Goal: Task Accomplishment & Management: Use online tool/utility

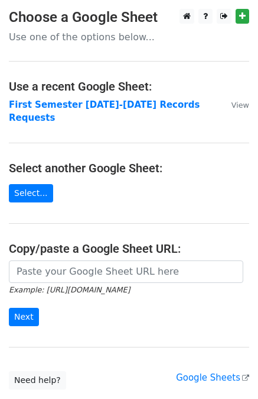
click at [117, 103] on strong "First Semester 2025-2026 Records Requests" at bounding box center [104, 111] width 191 height 24
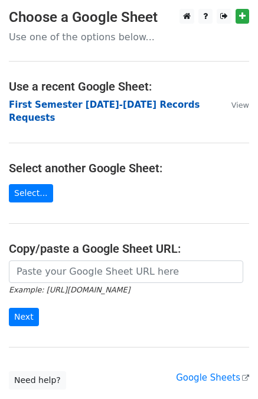
click at [114, 103] on strong "First Semester [DATE]-[DATE] Records Requests" at bounding box center [104, 111] width 191 height 24
click at [141, 105] on strong "First Semester [DATE]-[DATE] Records Requests" at bounding box center [104, 111] width 191 height 24
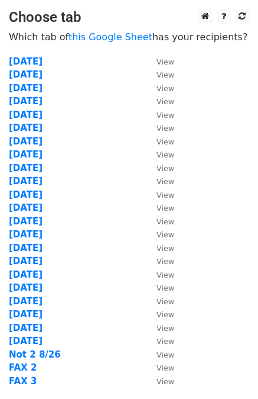
scroll to position [119, 0]
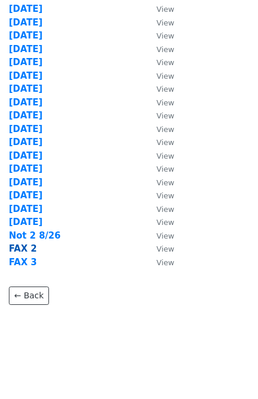
click at [19, 245] on strong "FAX 2" at bounding box center [23, 248] width 28 height 11
click at [17, 247] on strong "FAX 2" at bounding box center [23, 248] width 28 height 11
click at [21, 248] on strong "FAX 2" at bounding box center [23, 248] width 28 height 11
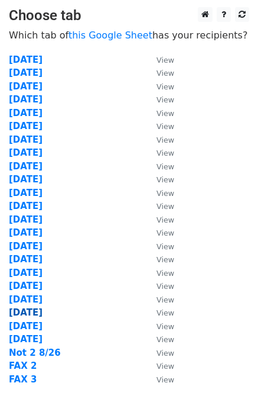
scroll to position [0, 0]
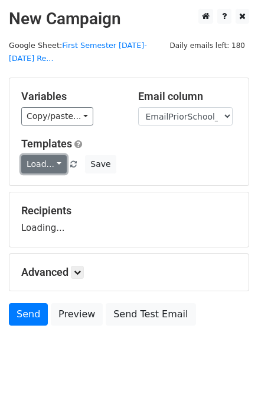
click at [37, 155] on link "Load..." at bounding box center [44, 164] width 46 height 18
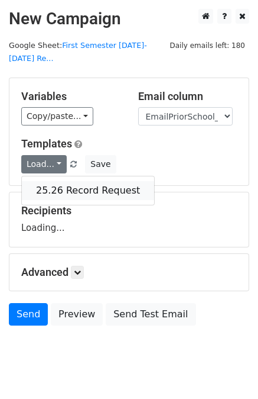
click at [60, 181] on link "25.26 Record Request" at bounding box center [88, 190] width 132 height 19
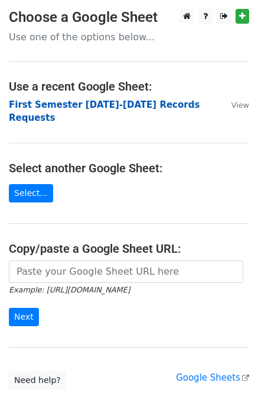
click at [122, 105] on strong "First Semester [DATE]-[DATE] Records Requests" at bounding box center [104, 111] width 191 height 24
click at [107, 102] on strong "First Semester [DATE]-[DATE] Records Requests" at bounding box center [104, 111] width 191 height 24
click at [175, 102] on strong "First Semester [DATE]-[DATE] Records Requests" at bounding box center [104, 111] width 191 height 24
click at [175, 102] on strong "First Semester 2025-2026 Records Requests" at bounding box center [104, 111] width 191 height 24
click at [141, 104] on strong "First Semester 2025-2026 Records Requests" at bounding box center [104, 111] width 191 height 24
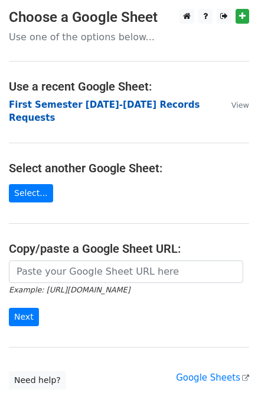
click at [141, 104] on strong "First Semester 2025-2026 Records Requests" at bounding box center [104, 111] width 191 height 24
click at [101, 102] on strong "First Semester [DATE]-[DATE] Records Requests" at bounding box center [104, 111] width 191 height 24
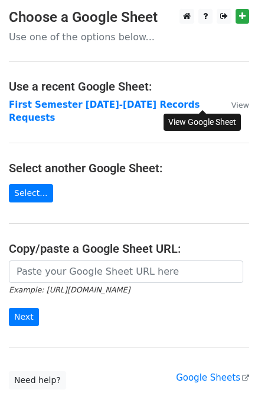
click at [232, 107] on small "View" at bounding box center [241, 105] width 18 height 9
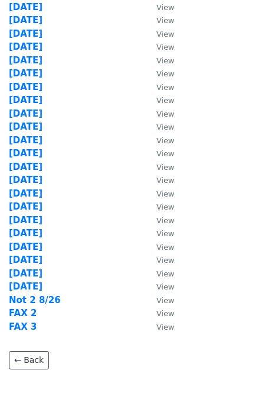
scroll to position [119, 0]
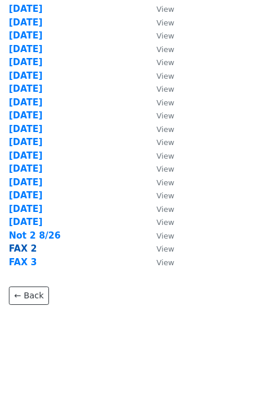
click at [20, 247] on strong "FAX 2" at bounding box center [23, 248] width 28 height 11
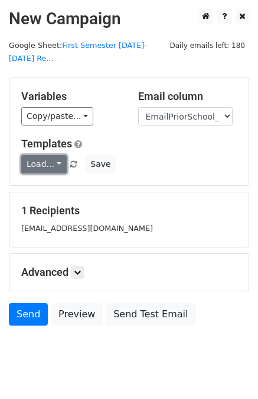
click at [43, 155] on link "Load..." at bounding box center [44, 164] width 46 height 18
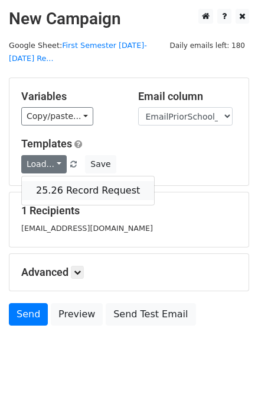
click at [69, 181] on link "25.26 Record Request" at bounding box center [88, 190] width 132 height 19
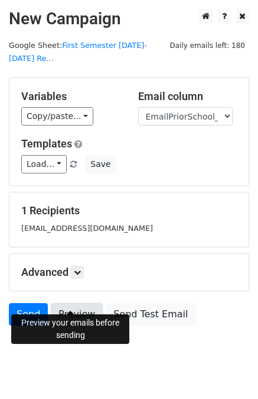
click at [67, 303] on link "Preview" at bounding box center [77, 314] width 52 height 22
click at [22, 303] on link "Send" at bounding box center [28, 314] width 39 height 22
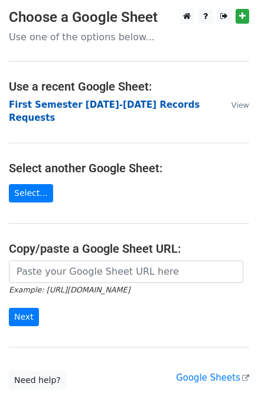
click at [114, 102] on strong "First Semester [DATE]-[DATE] Records Requests" at bounding box center [104, 111] width 191 height 24
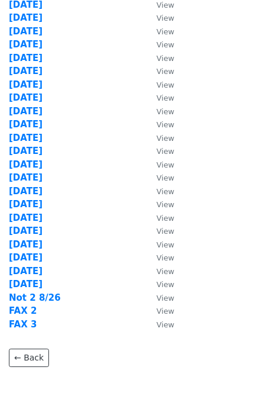
scroll to position [119, 0]
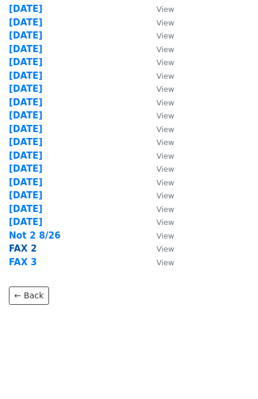
click at [22, 246] on strong "FAX 2" at bounding box center [23, 248] width 28 height 11
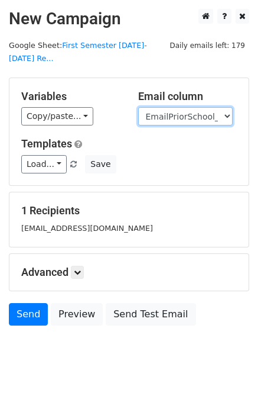
click at [199, 107] on select "User ID Last Name First Name Start Year Enrollment Date Birthday_Age Reported G…" at bounding box center [185, 116] width 95 height 18
select select "FaxPriorSchool1_2021"
click at [138, 107] on select "User ID Last Name First Name Start Year Enrollment Date Birthday_Age Reported G…" at bounding box center [185, 116] width 95 height 18
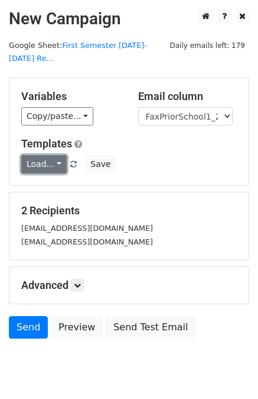
click at [43, 155] on link "Load..." at bounding box center [44, 164] width 46 height 18
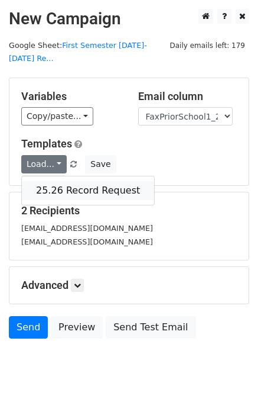
click at [67, 181] on link "25.26 Record Request" at bounding box center [88, 190] width 132 height 19
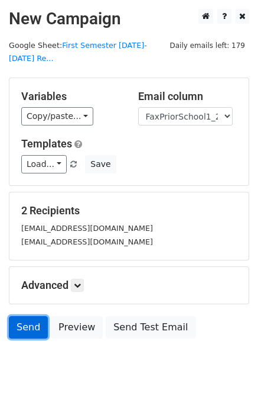
click at [24, 316] on link "Send" at bounding box center [28, 327] width 39 height 22
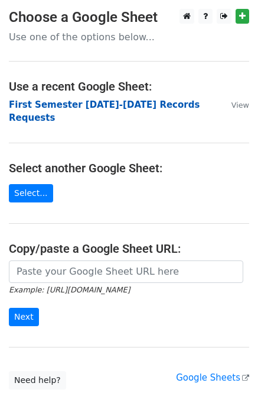
click at [139, 103] on strong "First Semester 2025-2026 Records Requests" at bounding box center [104, 111] width 191 height 24
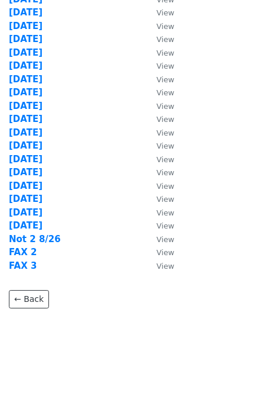
scroll to position [119, 0]
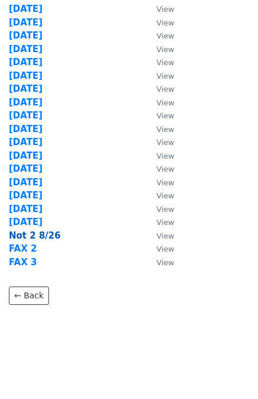
click at [35, 234] on strong "Not 2 8/26" at bounding box center [35, 235] width 52 height 11
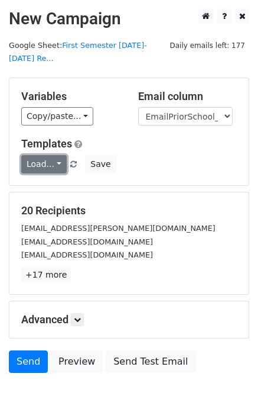
click at [46, 155] on link "Load..." at bounding box center [44, 164] width 46 height 18
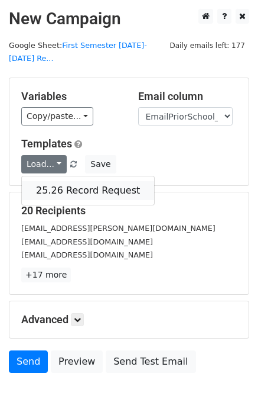
click at [56, 181] on link "25.26 Record Request" at bounding box center [88, 190] width 132 height 19
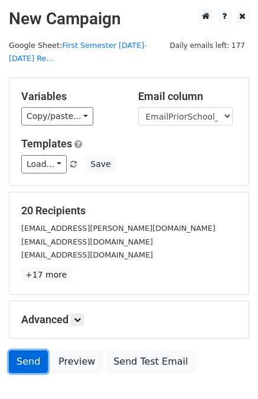
click at [23, 350] on link "Send" at bounding box center [28, 361] width 39 height 22
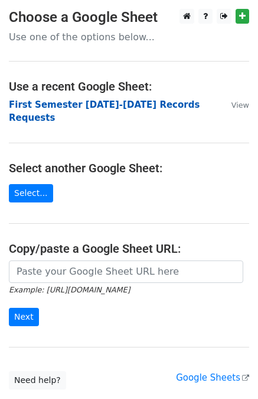
click at [130, 104] on strong "First Semester [DATE]-[DATE] Records Requests" at bounding box center [104, 111] width 191 height 24
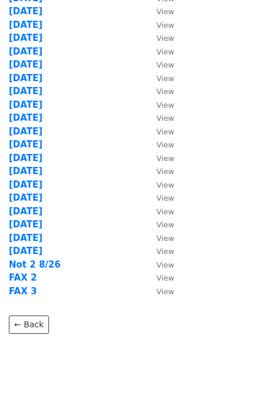
scroll to position [119, 0]
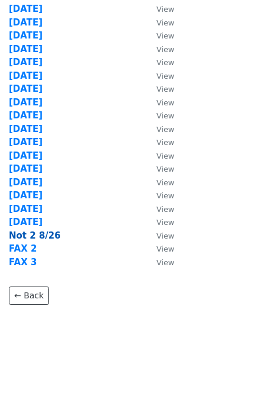
click at [38, 232] on strong "Not 2 8/26" at bounding box center [35, 235] width 52 height 11
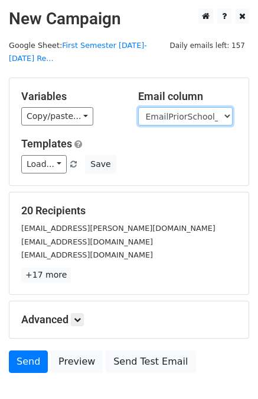
click at [190, 107] on select "User ID Last Name First Name Start Year Enrollment Date Birthday_Age Reported G…" at bounding box center [185, 116] width 95 height 18
select select "FaxPriorSchool1_2021"
click at [138, 107] on select "User ID Last Name First Name Start Year Enrollment Date Birthday_Age Reported G…" at bounding box center [185, 116] width 95 height 18
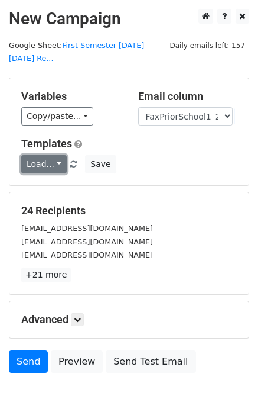
click at [45, 155] on link "Load..." at bounding box center [44, 164] width 46 height 18
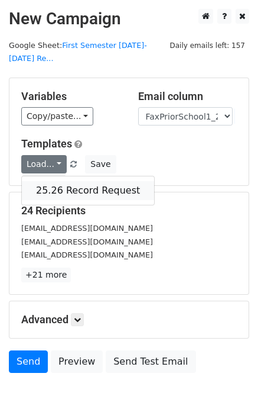
click at [60, 181] on link "25.26 Record Request" at bounding box center [88, 190] width 132 height 19
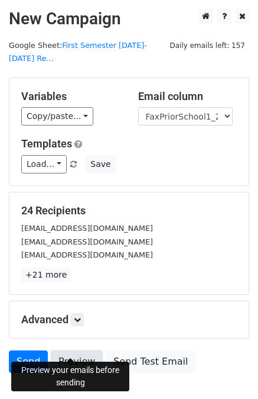
click at [67, 350] on link "Preview" at bounding box center [77, 361] width 52 height 22
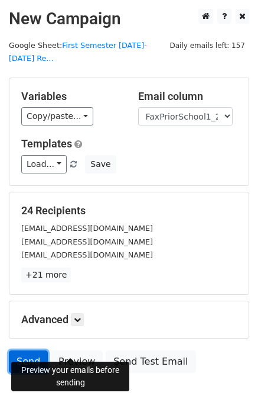
click at [28, 350] on link "Send" at bounding box center [28, 361] width 39 height 22
